Goal: Navigation & Orientation: Find specific page/section

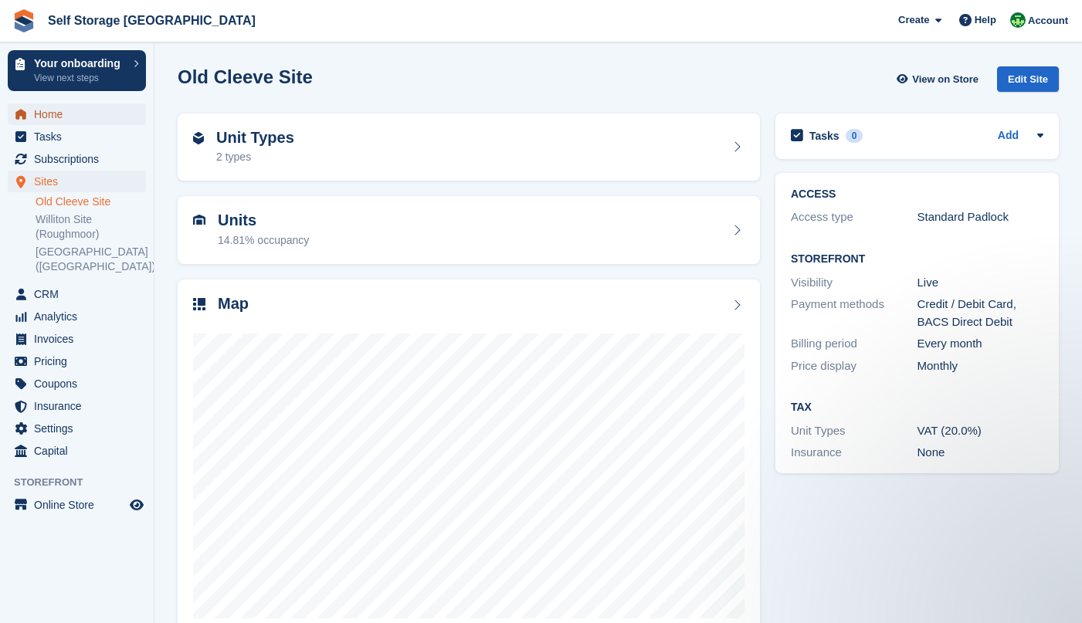
click at [55, 117] on span "Home" at bounding box center [80, 114] width 93 height 22
